Goal: Information Seeking & Learning: Learn about a topic

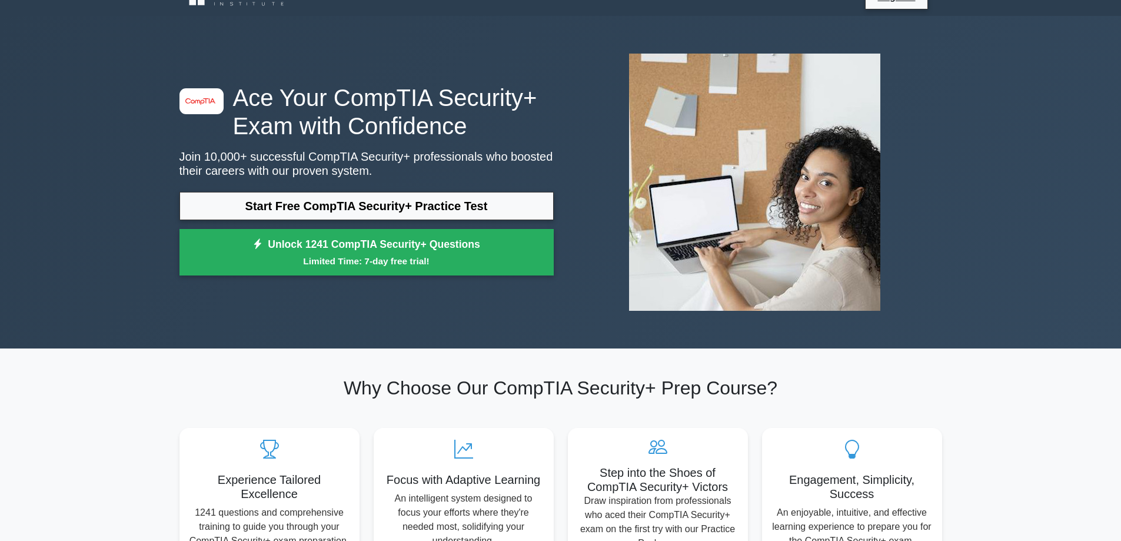
scroll to position [24, 0]
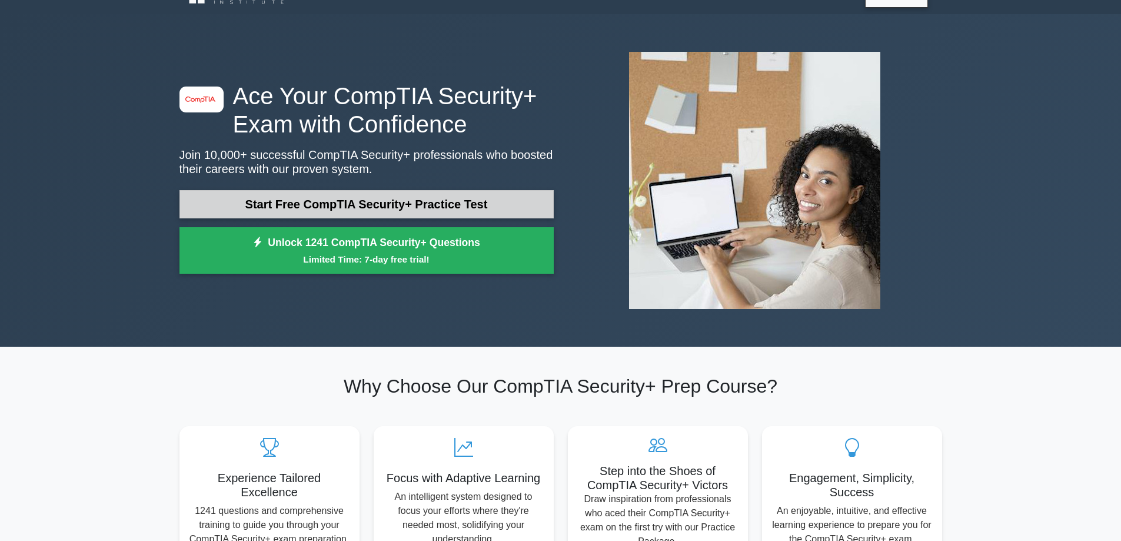
click at [312, 206] on link "Start Free CompTIA Security+ Practice Test" at bounding box center [366, 204] width 374 height 28
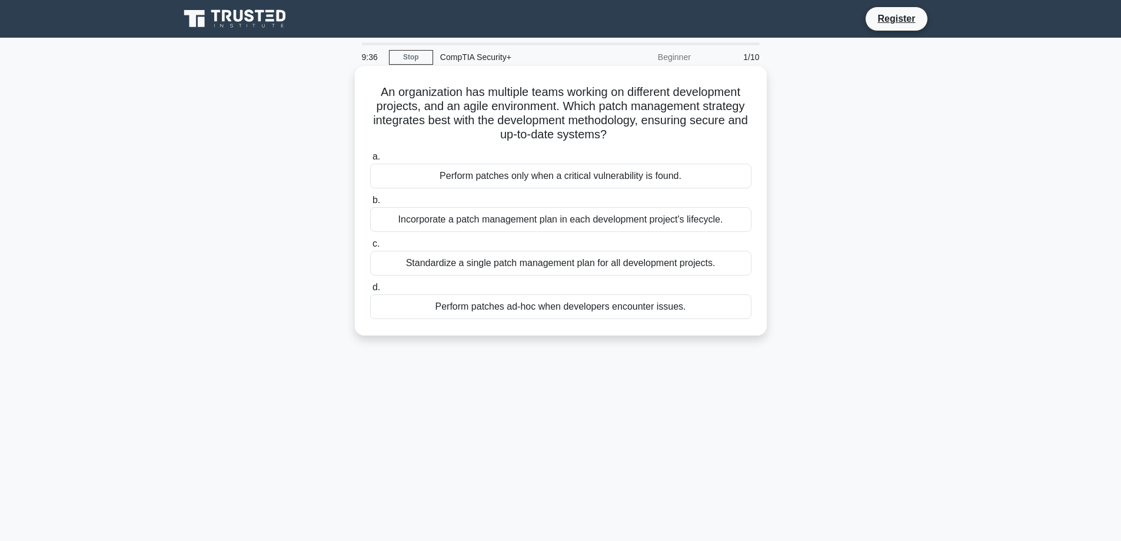
click at [501, 269] on div "Standardize a single patch management plan for all development projects." at bounding box center [560, 263] width 381 height 25
click at [370, 248] on input "c. Standardize a single patch management plan for all development projects." at bounding box center [370, 244] width 0 height 8
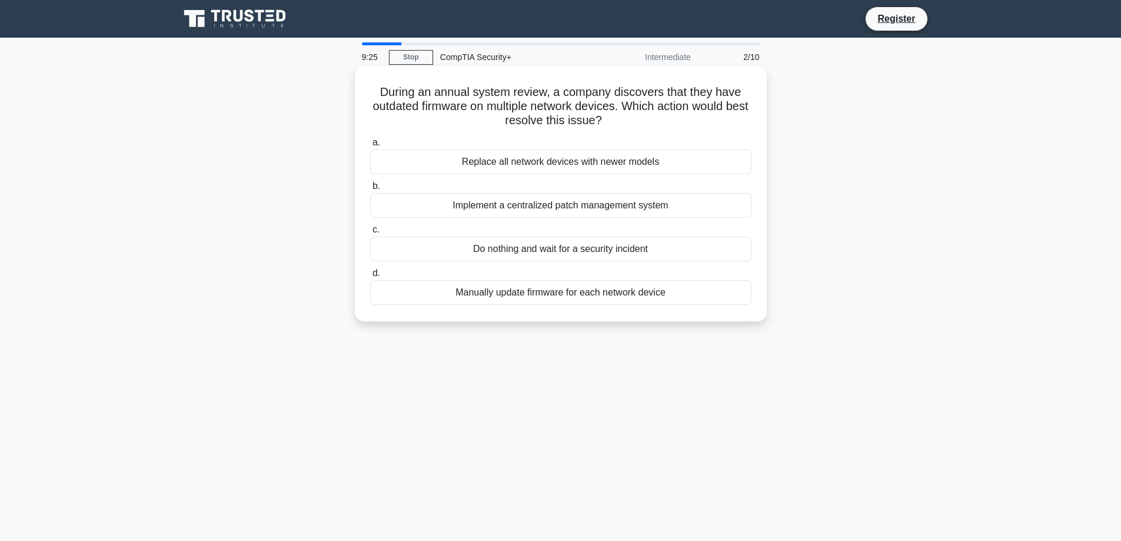
click at [514, 296] on div "Manually update firmware for each network device" at bounding box center [560, 292] width 381 height 25
click at [370, 277] on input "d. Manually update firmware for each network device" at bounding box center [370, 273] width 0 height 8
click at [552, 299] on div "Implement proper access control for cloud resources" at bounding box center [560, 292] width 381 height 25
click at [370, 277] on input "d. Implement proper access control for cloud resources" at bounding box center [370, 273] width 0 height 8
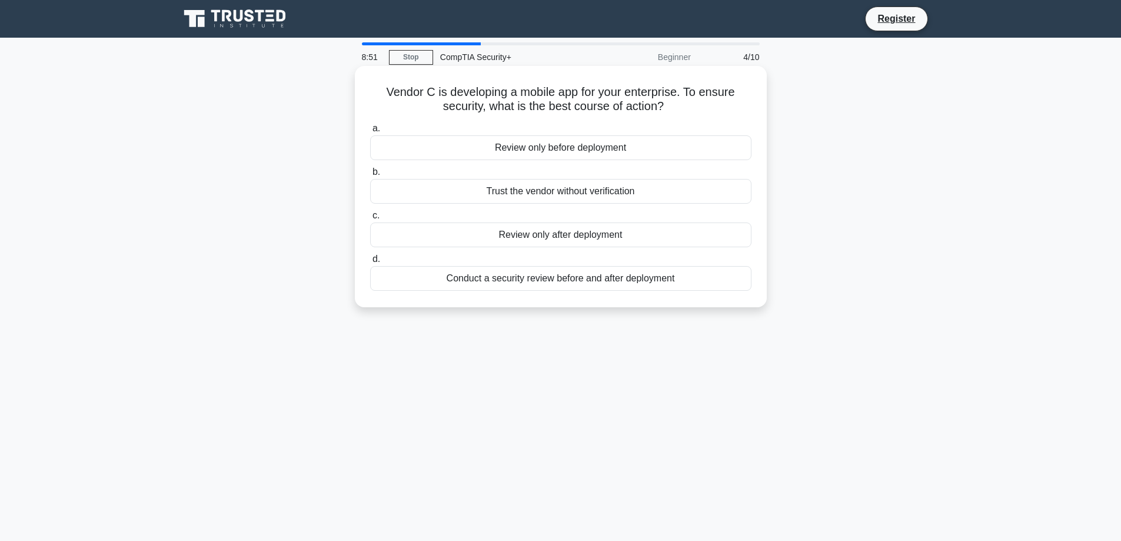
click at [567, 279] on div "Conduct a security review before and after deployment" at bounding box center [560, 278] width 381 height 25
click at [370, 263] on input "d. Conduct a security review before and after deployment" at bounding box center [370, 259] width 0 height 8
click at [577, 160] on div "Configure Network Access Control (NAC)" at bounding box center [560, 147] width 381 height 25
click at [370, 132] on input "a. Configure Network Access Control (NAC)" at bounding box center [370, 129] width 0 height 8
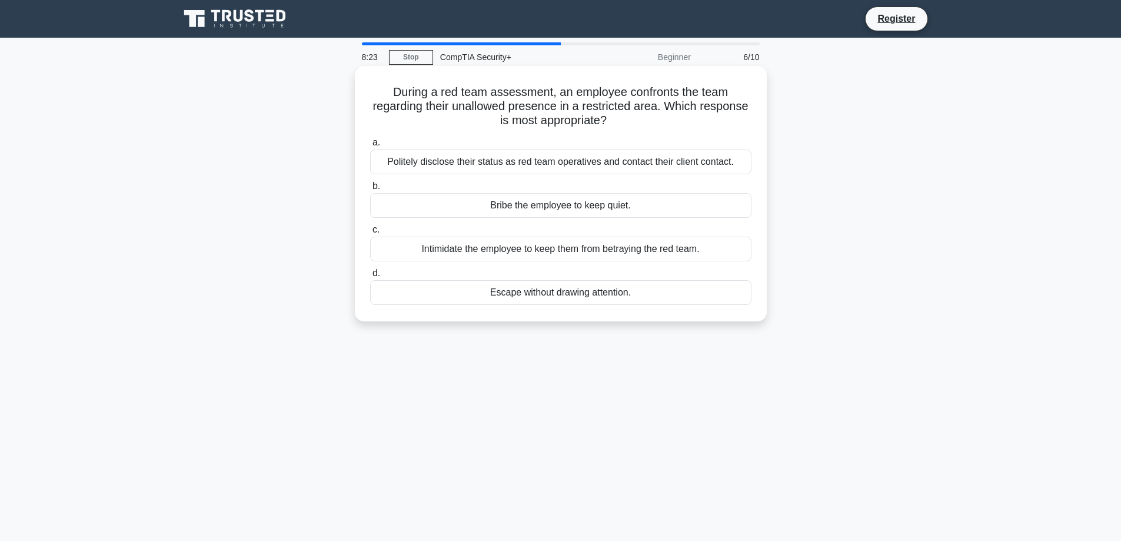
click at [599, 165] on div "Politely disclose their status as red team operatives and contact their client …" at bounding box center [560, 161] width 381 height 25
click at [370, 146] on input "a. Politely disclose their status as red team operatives and contact their clie…" at bounding box center [370, 143] width 0 height 8
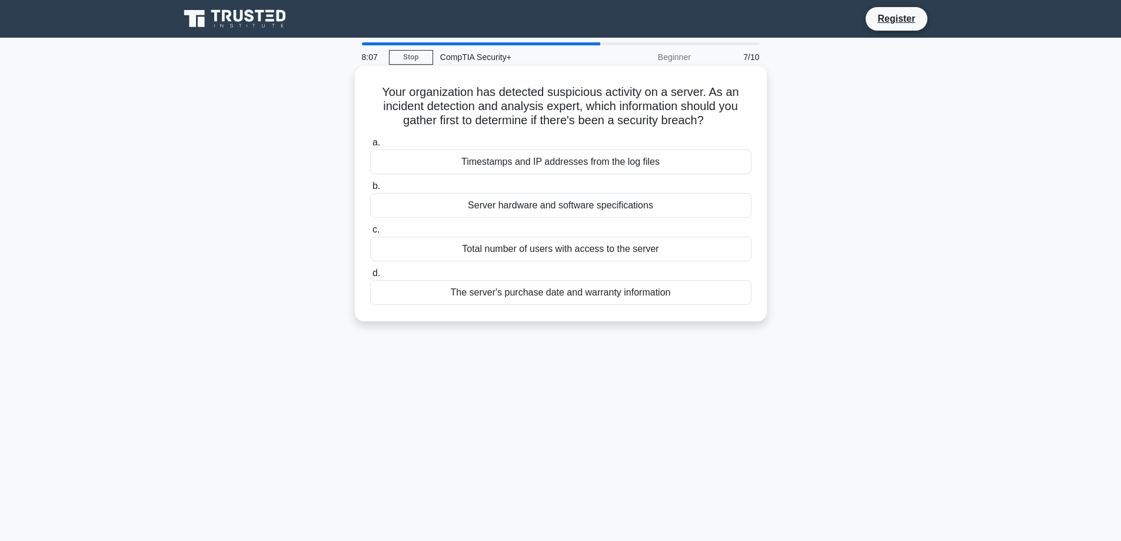
click at [597, 165] on div "Timestamps and IP addresses from the log files" at bounding box center [560, 161] width 381 height 25
click at [370, 146] on input "a. Timestamps and IP addresses from the log files" at bounding box center [370, 143] width 0 height 8
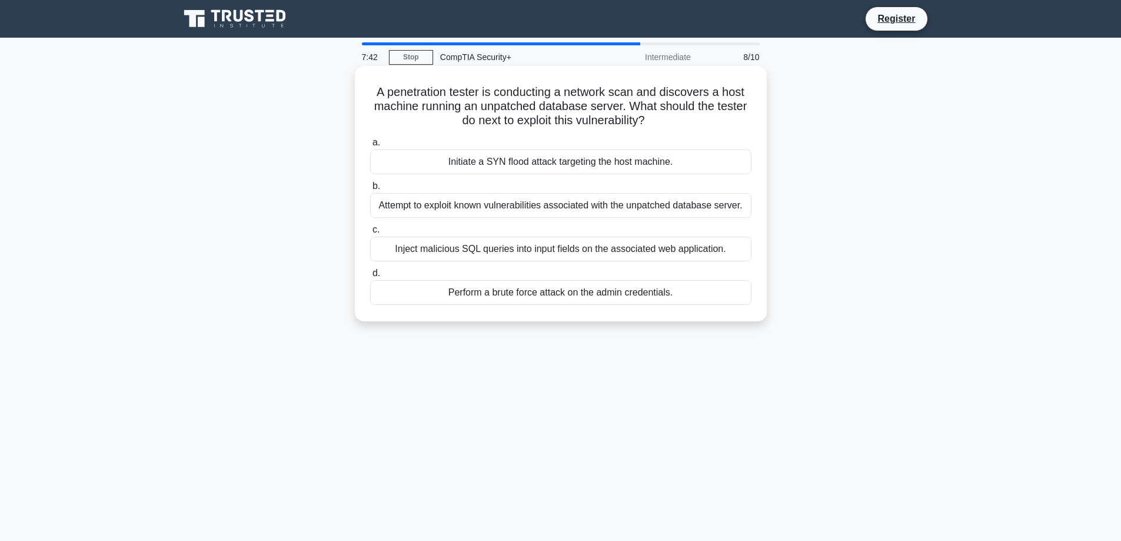
click at [665, 164] on div "Initiate a SYN flood attack targeting the host machine." at bounding box center [560, 161] width 381 height 25
click at [370, 146] on input "a. Initiate a SYN flood attack targeting the host machine." at bounding box center [370, 143] width 0 height 8
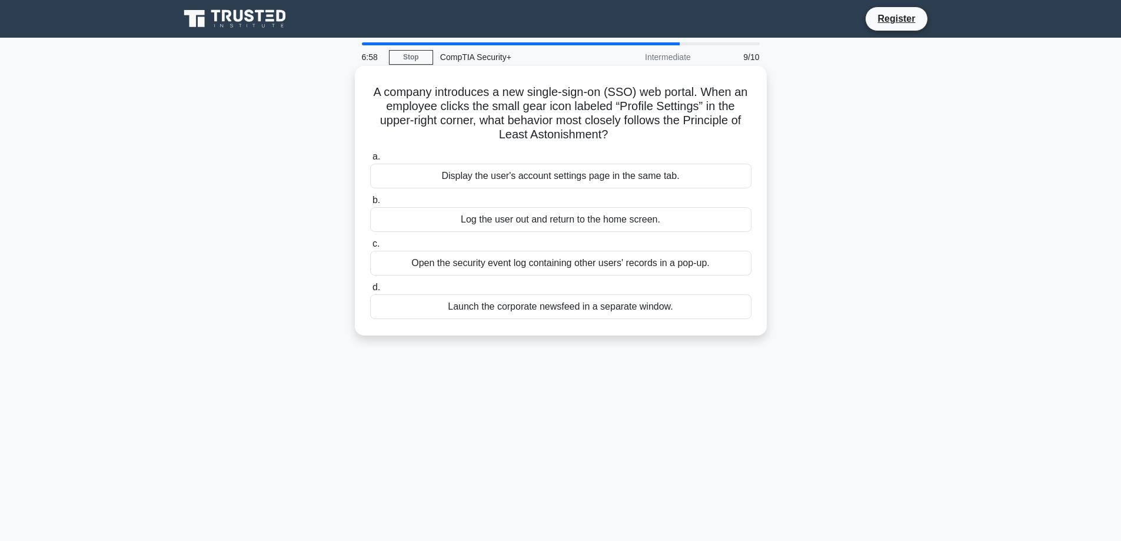
click at [694, 180] on div "Display the user's account settings page in the same tab." at bounding box center [560, 176] width 381 height 25
click at [370, 161] on input "a. Display the user's account settings page in the same tab." at bounding box center [370, 157] width 0 height 8
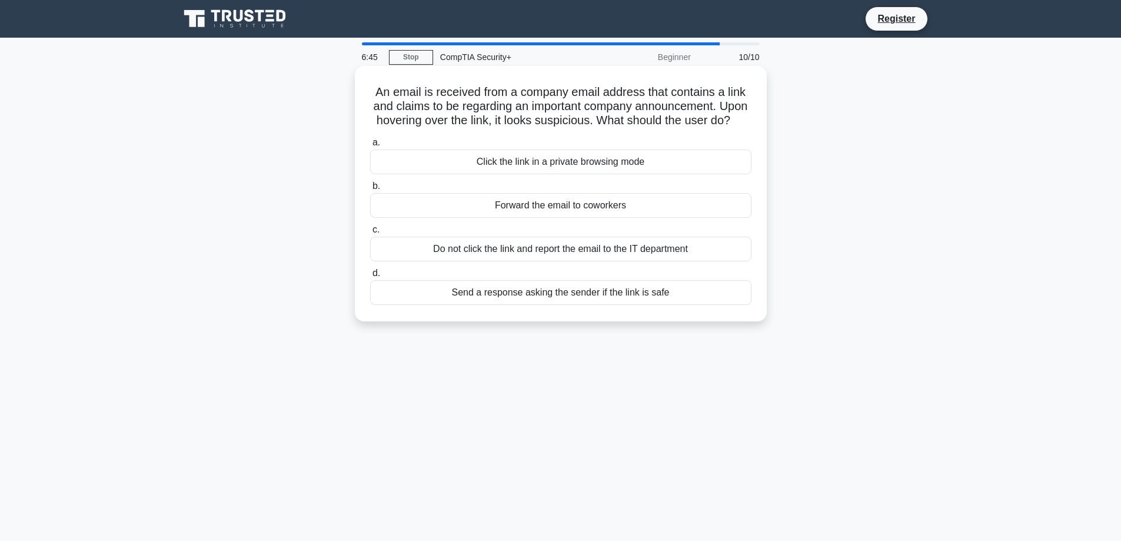
click at [647, 261] on div "Do not click the link and report the email to the IT department" at bounding box center [560, 248] width 381 height 25
click at [370, 234] on input "c. Do not click the link and report the email to the IT department" at bounding box center [370, 230] width 0 height 8
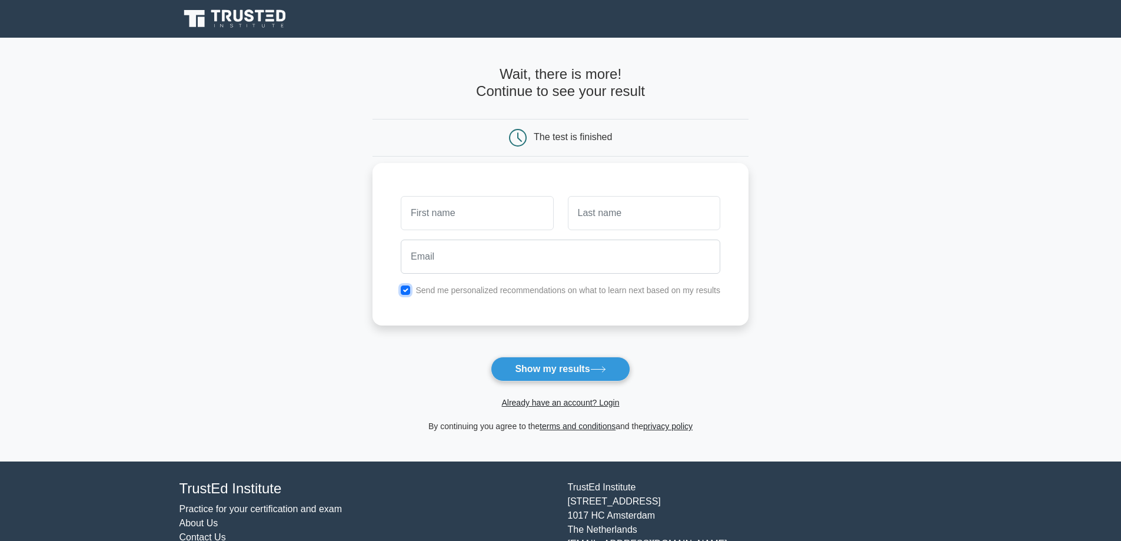
click at [405, 292] on input "checkbox" at bounding box center [405, 289] width 9 height 9
checkbox input "false"
click at [444, 228] on input "text" at bounding box center [477, 213] width 152 height 34
type input "Rian"
click at [602, 219] on input "text" at bounding box center [644, 213] width 152 height 34
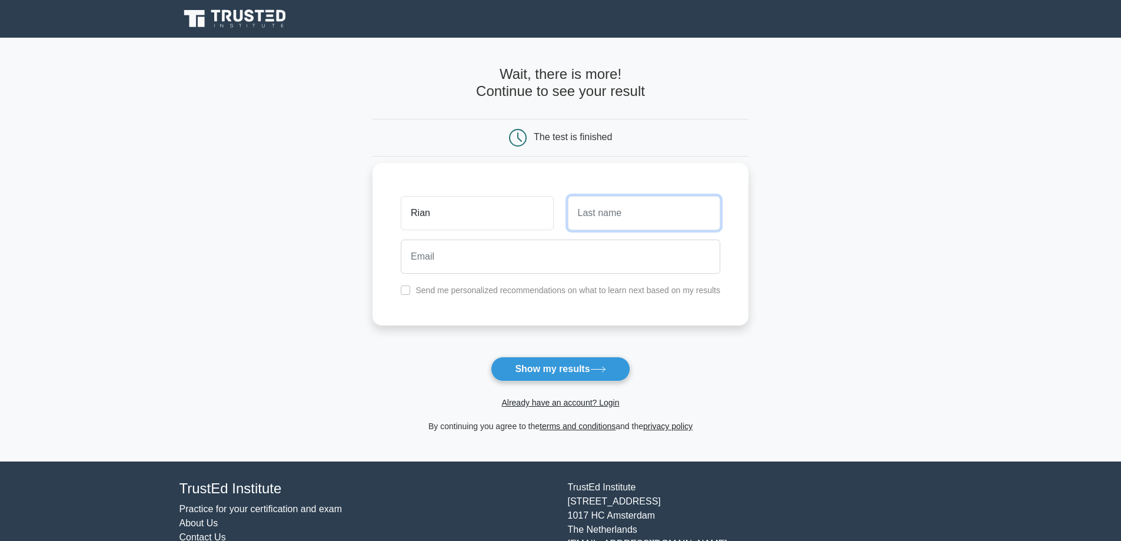
type input "Austin"
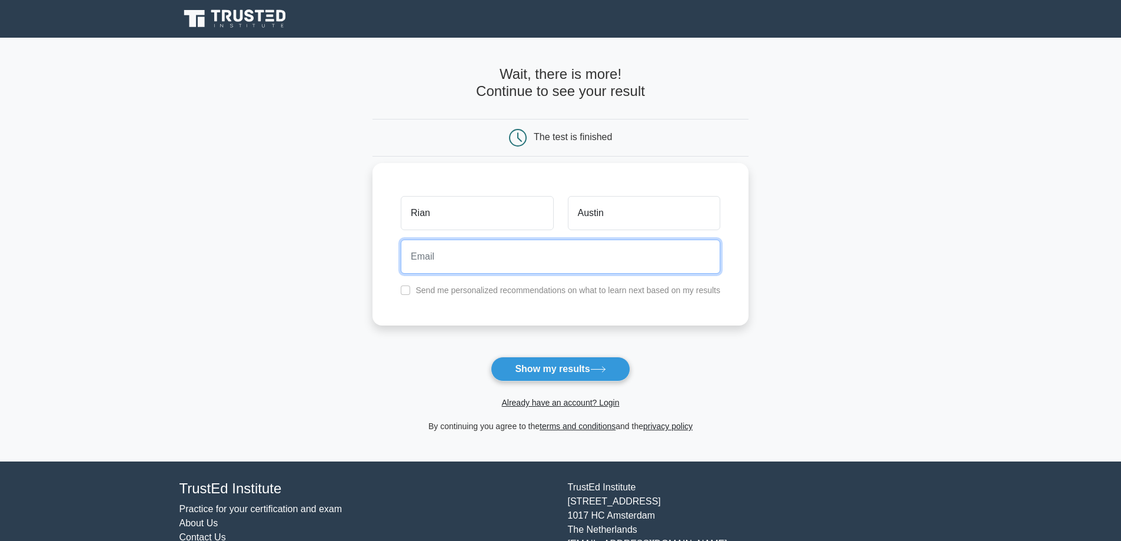
click at [583, 252] on input "email" at bounding box center [560, 256] width 319 height 34
type input "ra40371@gmail.com"
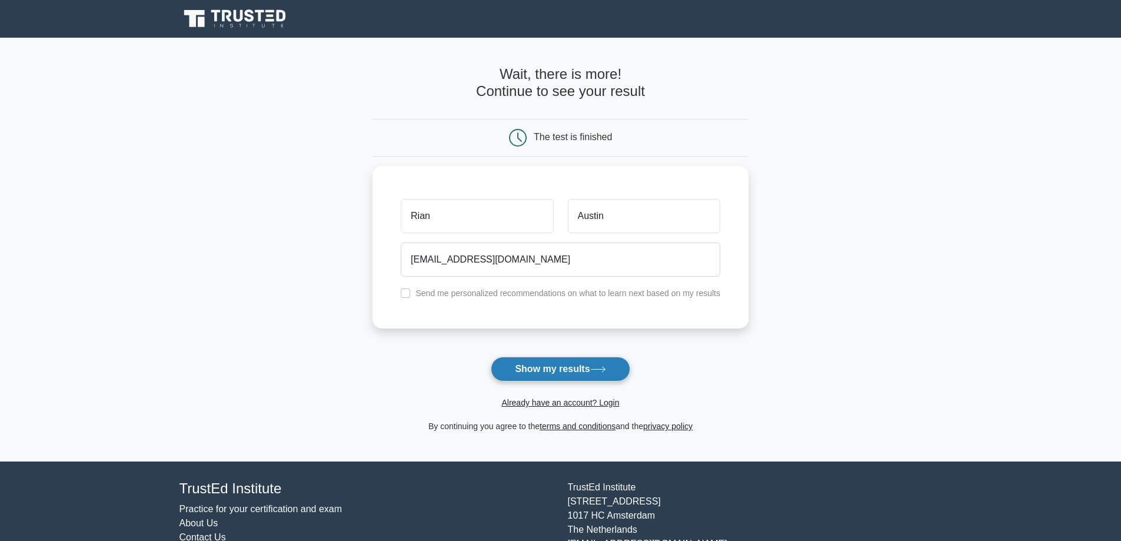
click at [572, 366] on button "Show my results" at bounding box center [560, 368] width 139 height 25
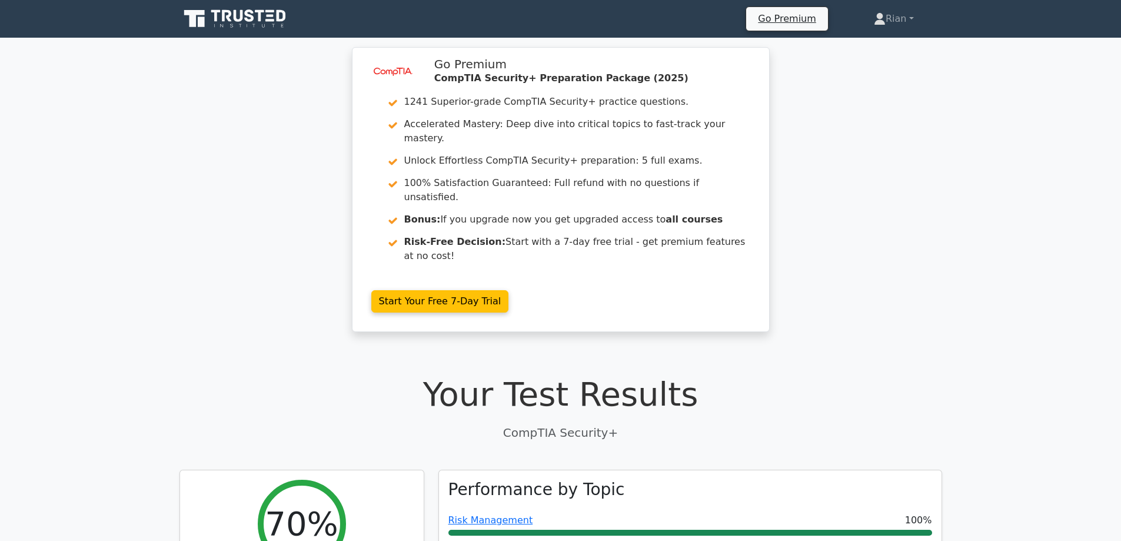
click at [772, 374] on h1 "Your Test Results" at bounding box center [560, 393] width 762 height 39
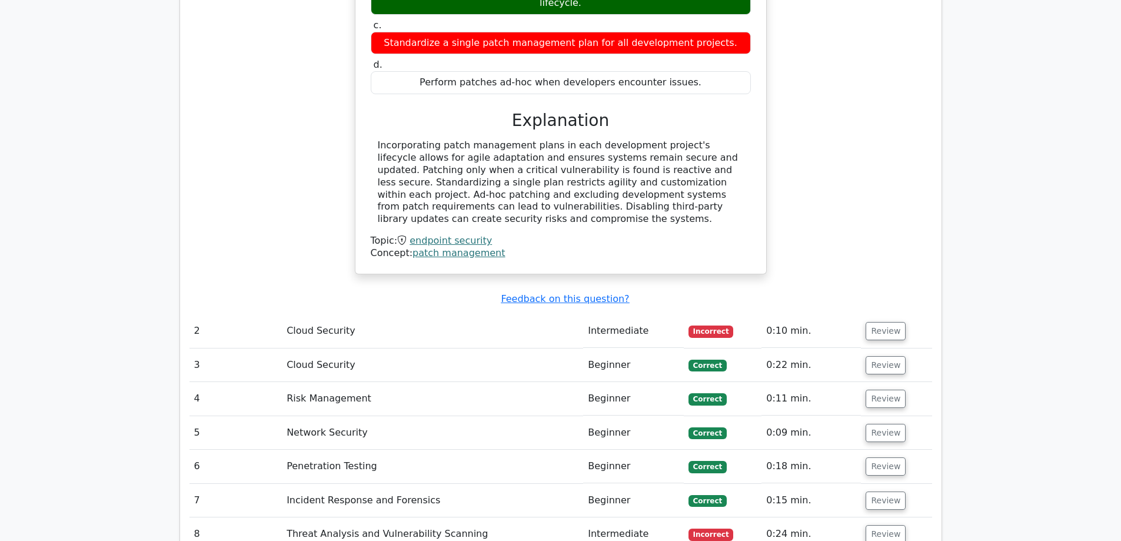
scroll to position [1224, 0]
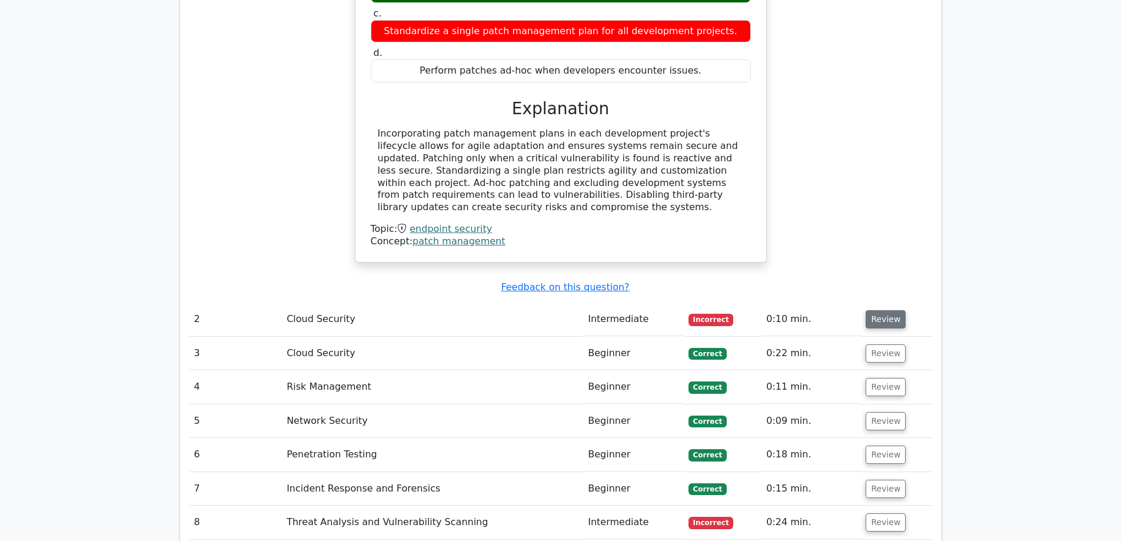
click at [887, 310] on button "Review" at bounding box center [885, 319] width 40 height 18
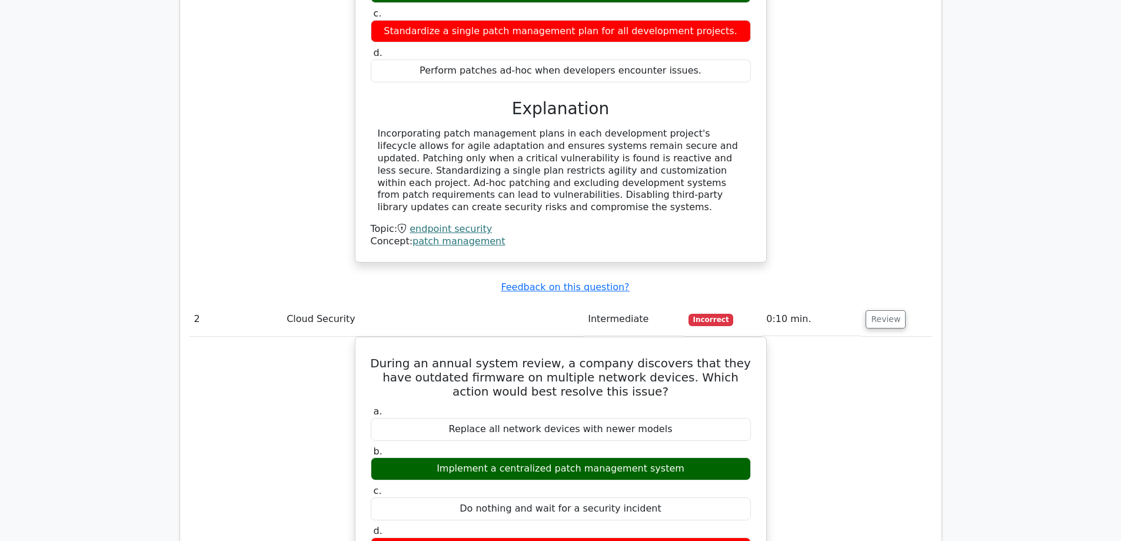
click at [897, 361] on div "During an annual system review, a company discovers that they have outdated fir…" at bounding box center [560, 526] width 742 height 381
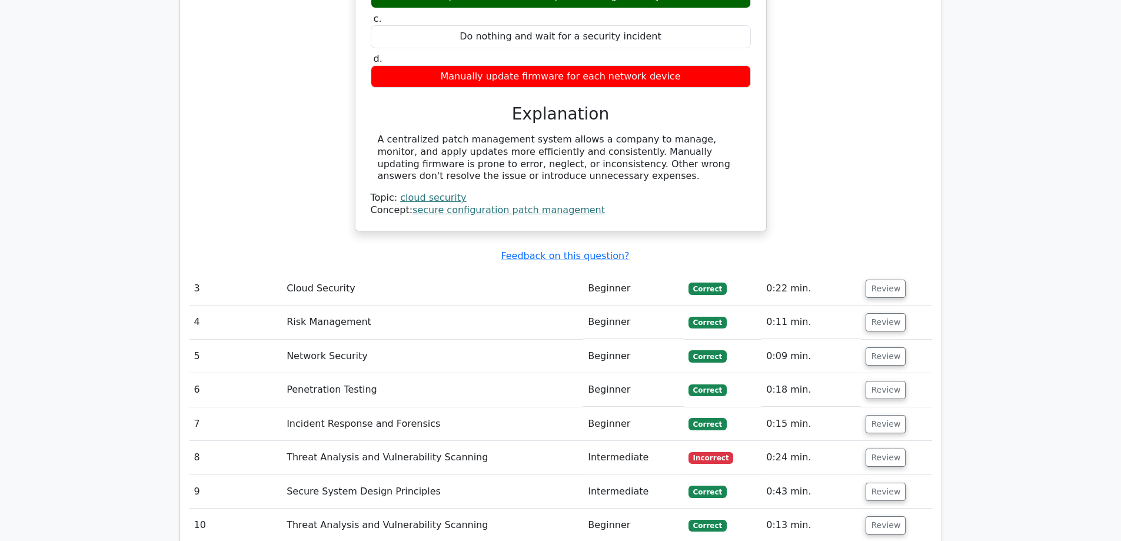
scroll to position [1741, 0]
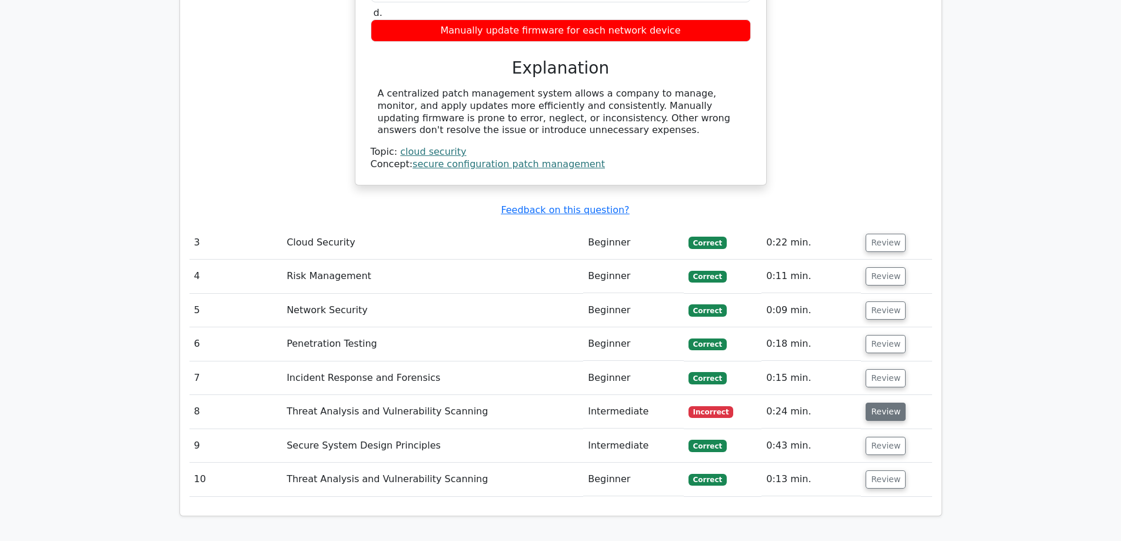
click at [893, 402] on button "Review" at bounding box center [885, 411] width 40 height 18
